Goal: Task Accomplishment & Management: Use online tool/utility

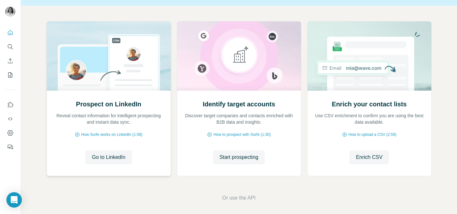
scroll to position [62, 0]
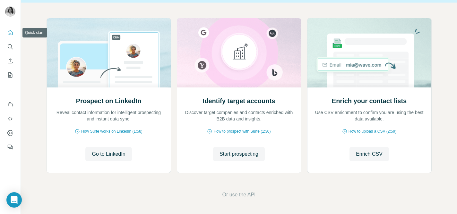
click at [13, 32] on button "Quick start" at bounding box center [10, 33] width 10 height 12
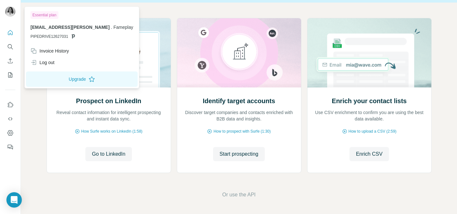
click at [10, 12] on img at bounding box center [10, 11] width 10 height 10
click at [12, 61] on icon "Enrich CSV" at bounding box center [10, 61] width 6 height 6
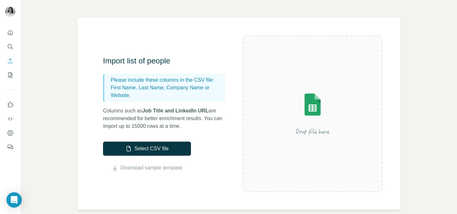
scroll to position [34, 0]
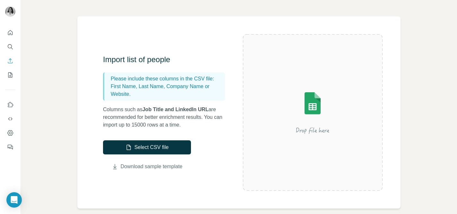
click at [164, 168] on link "Download sample template" at bounding box center [152, 167] width 62 height 8
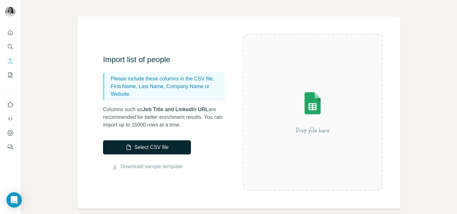
click at [162, 151] on button "Select CSV file" at bounding box center [147, 148] width 88 height 14
click at [171, 151] on button "Select CSV file" at bounding box center [147, 148] width 88 height 14
click at [168, 148] on button "Select CSV file" at bounding box center [147, 148] width 88 height 14
click at [164, 148] on button "Select CSV file" at bounding box center [147, 148] width 88 height 14
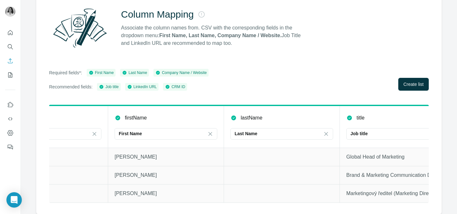
scroll to position [0, 0]
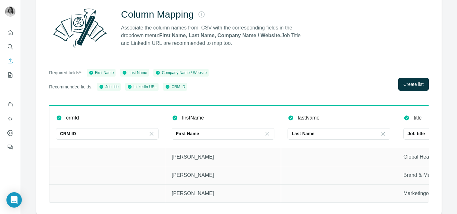
click at [205, 158] on p "[PERSON_NAME]" at bounding box center [223, 157] width 103 height 8
drag, startPoint x: 205, startPoint y: 158, endPoint x: 180, endPoint y: 157, distance: 24.7
click at [180, 157] on p "[PERSON_NAME]" at bounding box center [223, 157] width 103 height 8
click at [203, 155] on p "[PERSON_NAME]" at bounding box center [223, 157] width 103 height 8
